Goal: Task Accomplishment & Management: Manage account settings

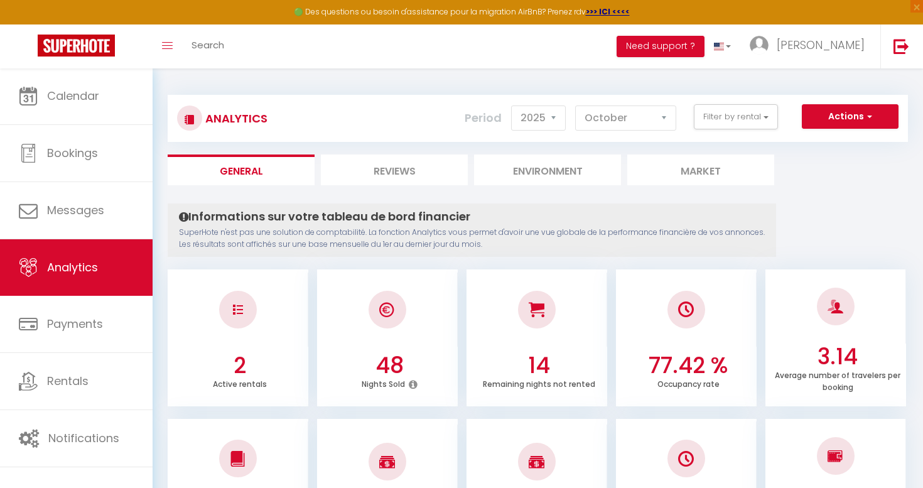
select select "2025"
select select "10"
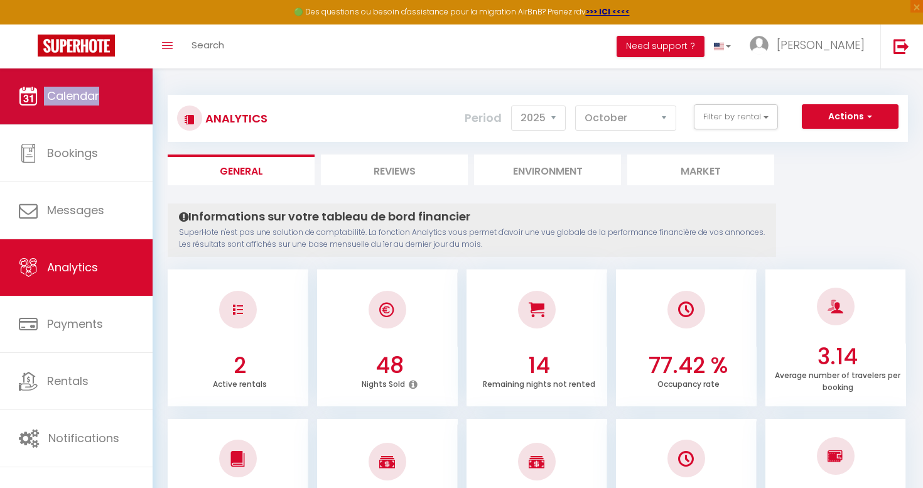
click at [101, 97] on link "Calendar" at bounding box center [76, 96] width 153 height 57
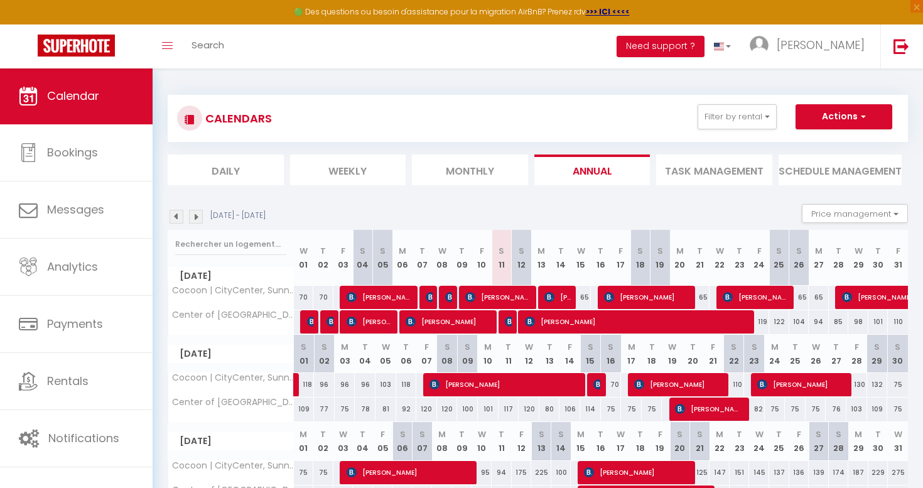
click at [529, 324] on img at bounding box center [530, 322] width 10 height 10
select select "OK"
select select "KO"
select select "0"
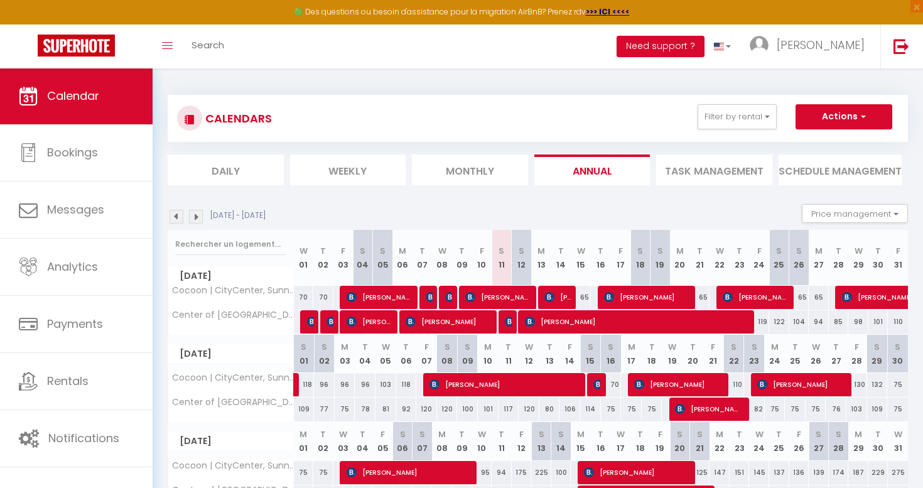
select select "1"
select select
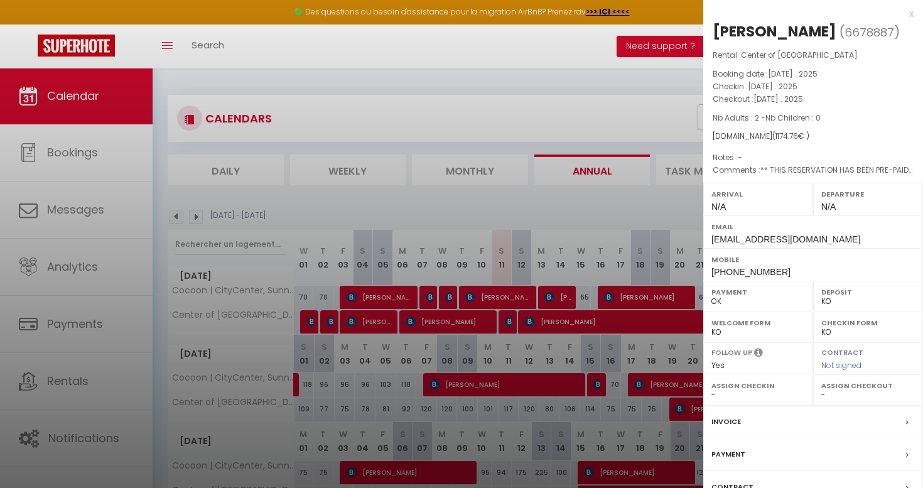
click at [499, 78] on div at bounding box center [461, 244] width 923 height 488
